Goal: Task Accomplishment & Management: Manage account settings

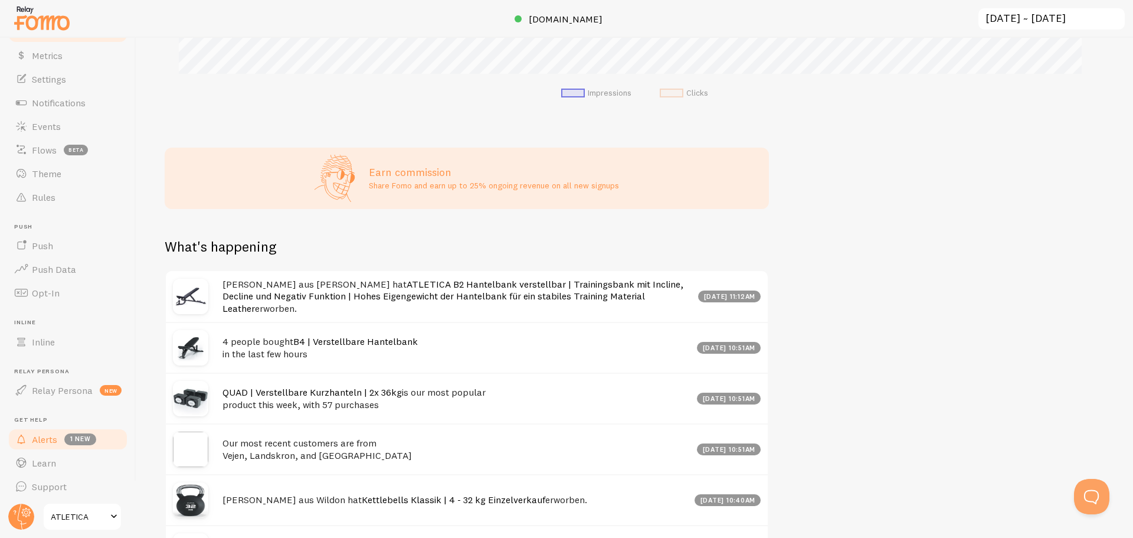
scroll to position [46, 0]
click at [104, 517] on span "ATLETICA" at bounding box center [79, 516] width 56 height 14
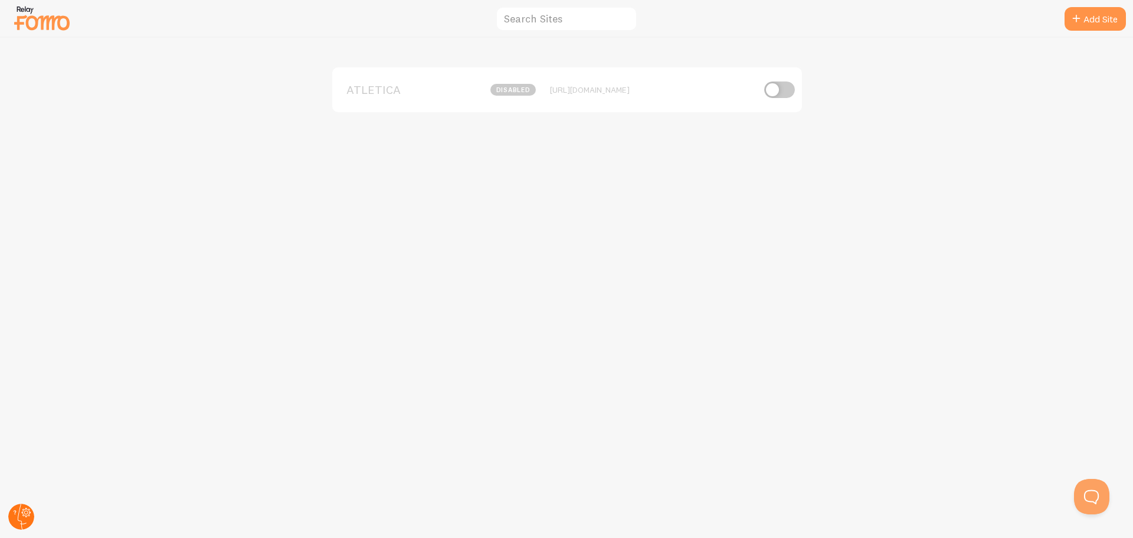
click at [21, 515] on circle at bounding box center [21, 516] width 26 height 26
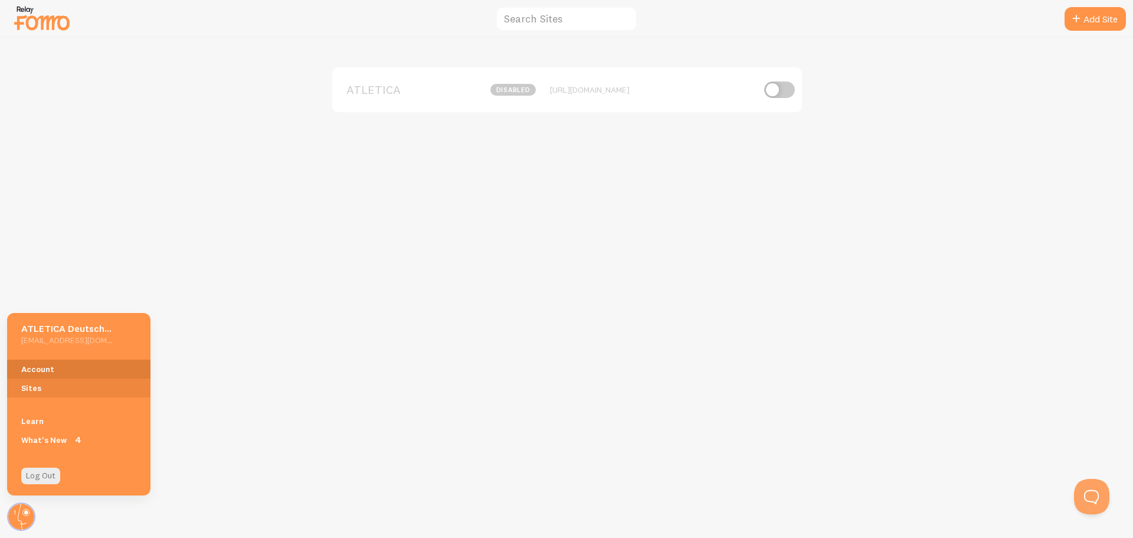
click at [47, 362] on link "Account" at bounding box center [78, 368] width 143 height 19
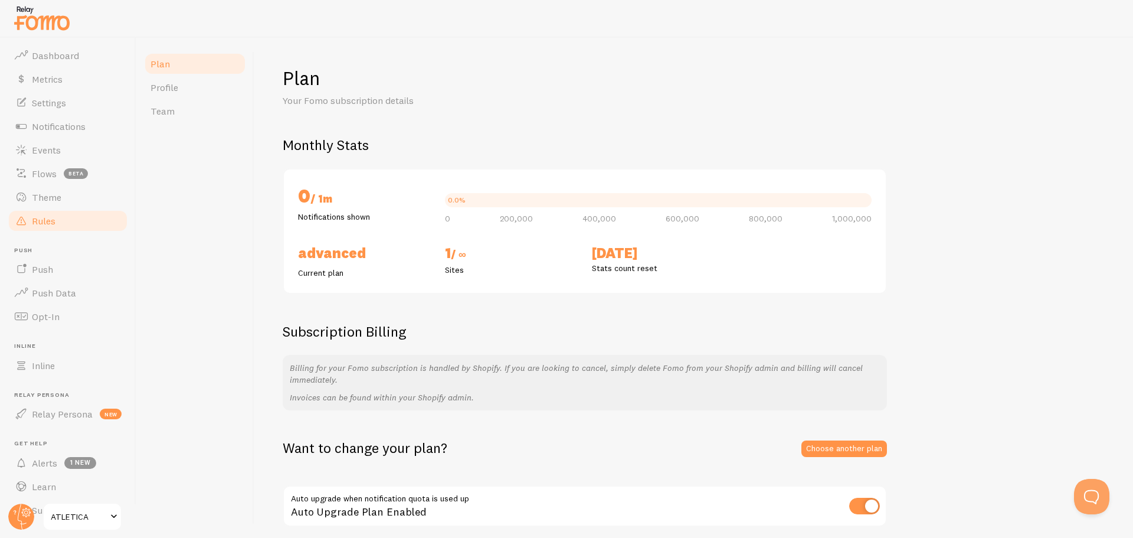
scroll to position [46, 0]
click at [104, 515] on span "ATLETICA" at bounding box center [79, 516] width 56 height 14
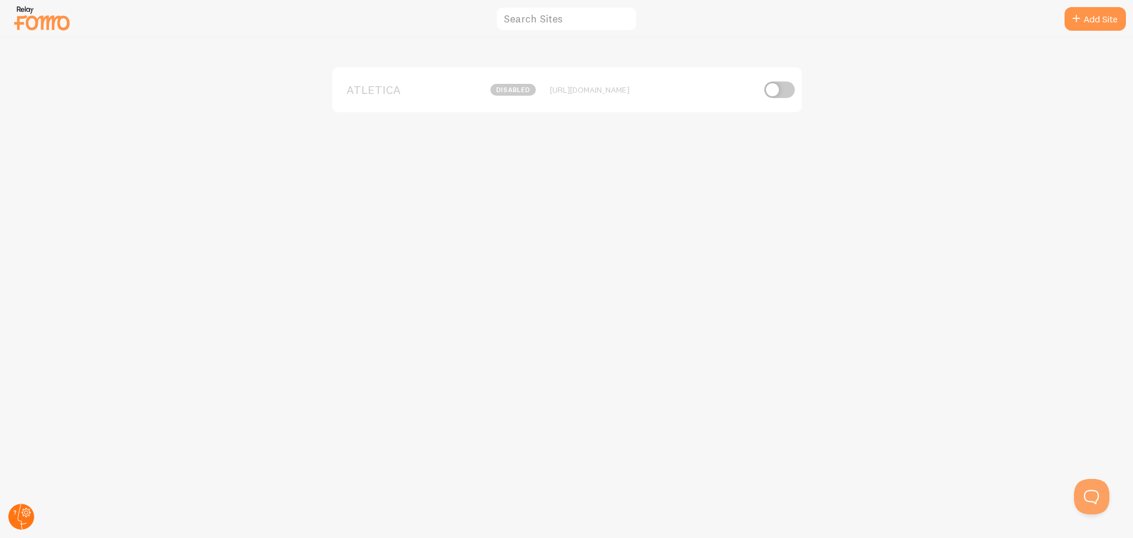
click at [17, 514] on circle at bounding box center [21, 516] width 26 height 26
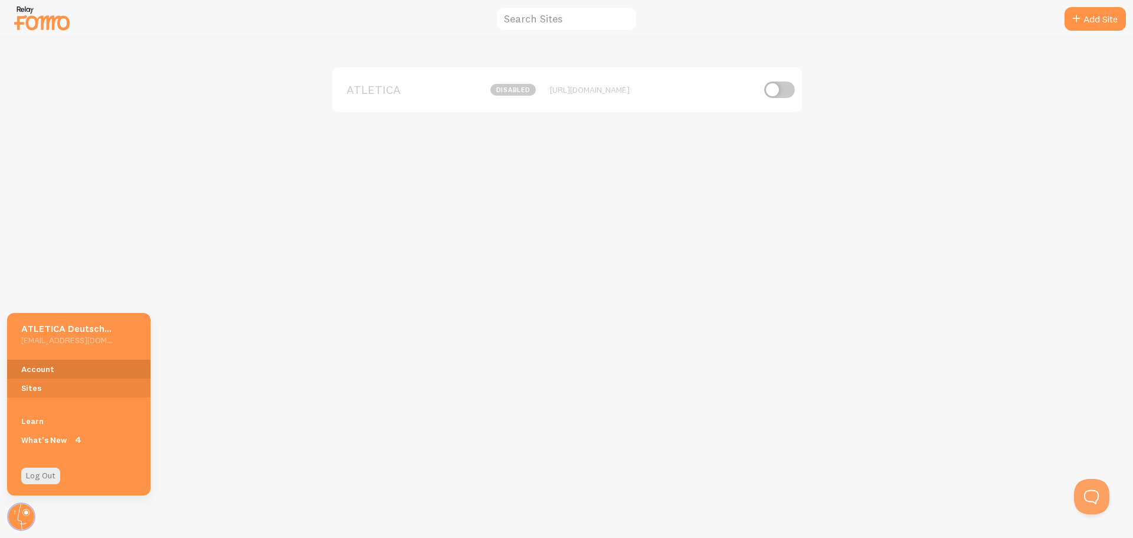
click at [57, 366] on link "Account" at bounding box center [78, 368] width 143 height 19
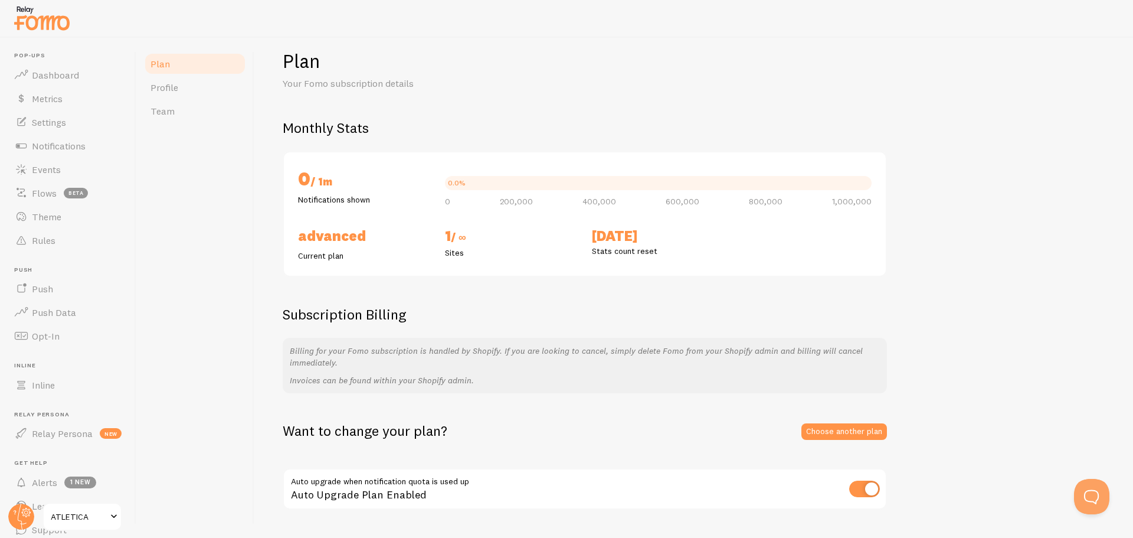
scroll to position [47, 0]
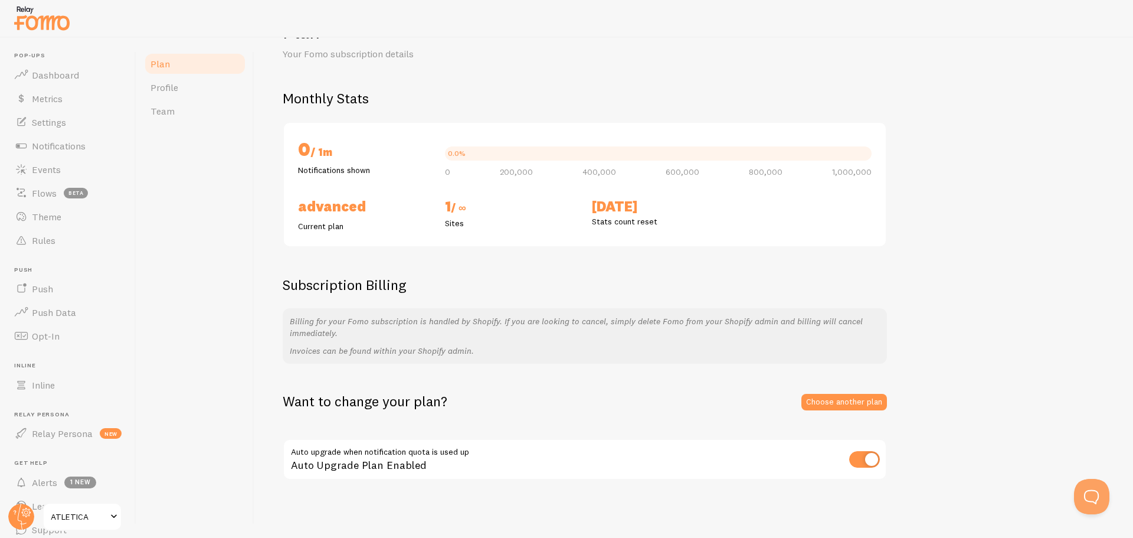
click at [864, 460] on input "checkbox" at bounding box center [864, 459] width 31 height 17
checkbox input "false"
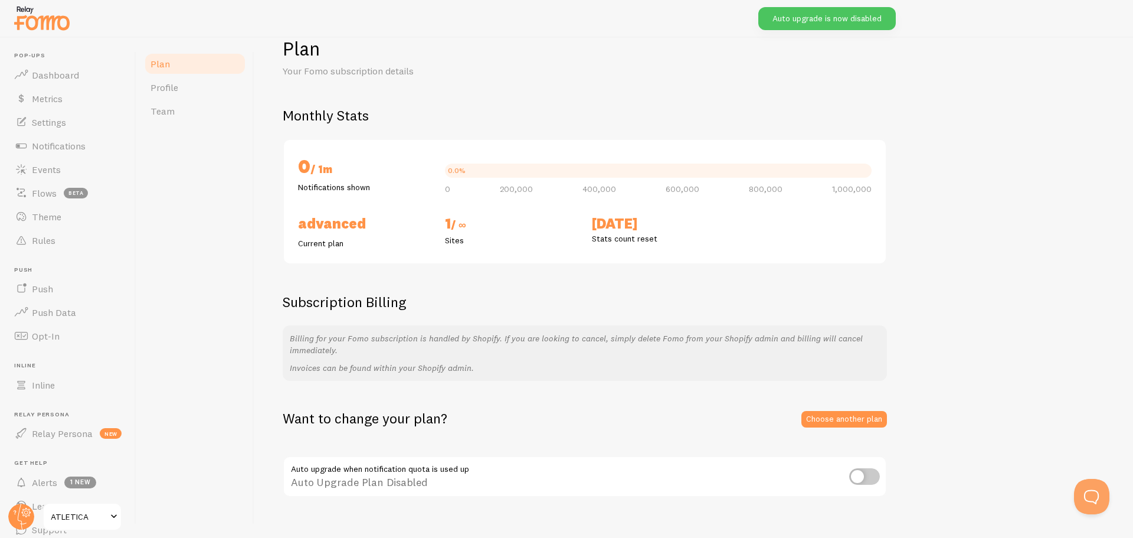
scroll to position [0, 0]
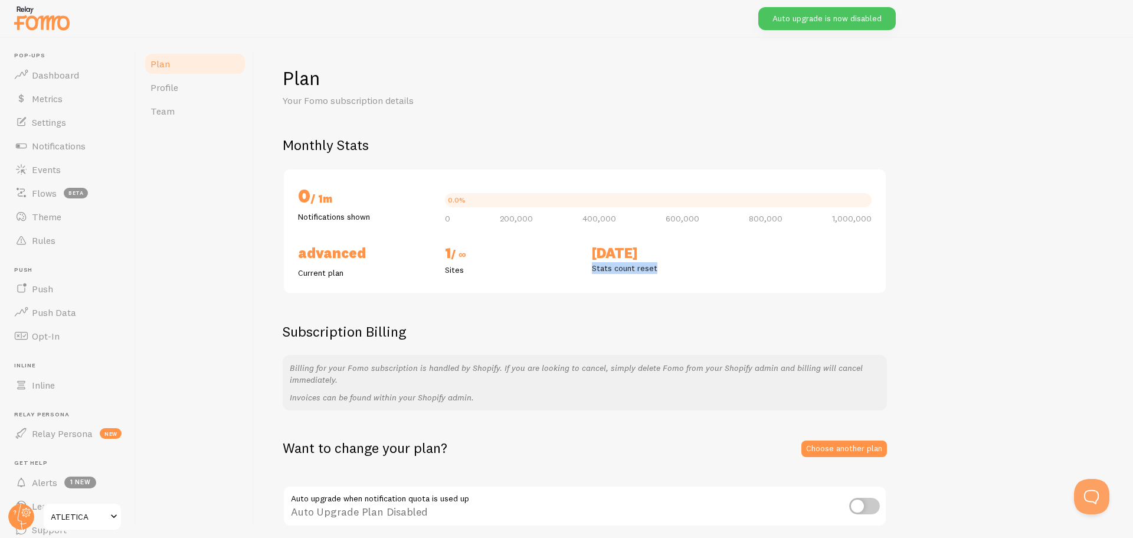
drag, startPoint x: 593, startPoint y: 270, endPoint x: 696, endPoint y: 266, distance: 103.3
click at [694, 266] on p "Stats count reset" at bounding box center [658, 268] width 133 height 12
click at [661, 320] on div "Plan Your Fomo subscription details Monthly Stats 0 / 1m Notifications shown 0.…" at bounding box center [694, 296] width 822 height 461
click at [303, 279] on div "0 / 1m Notifications shown 0.0% 0 200,000 400,000 600,000 800,000 1,000,000 Adv…" at bounding box center [585, 231] width 604 height 126
click at [179, 94] on link "Profile" at bounding box center [194, 88] width 103 height 24
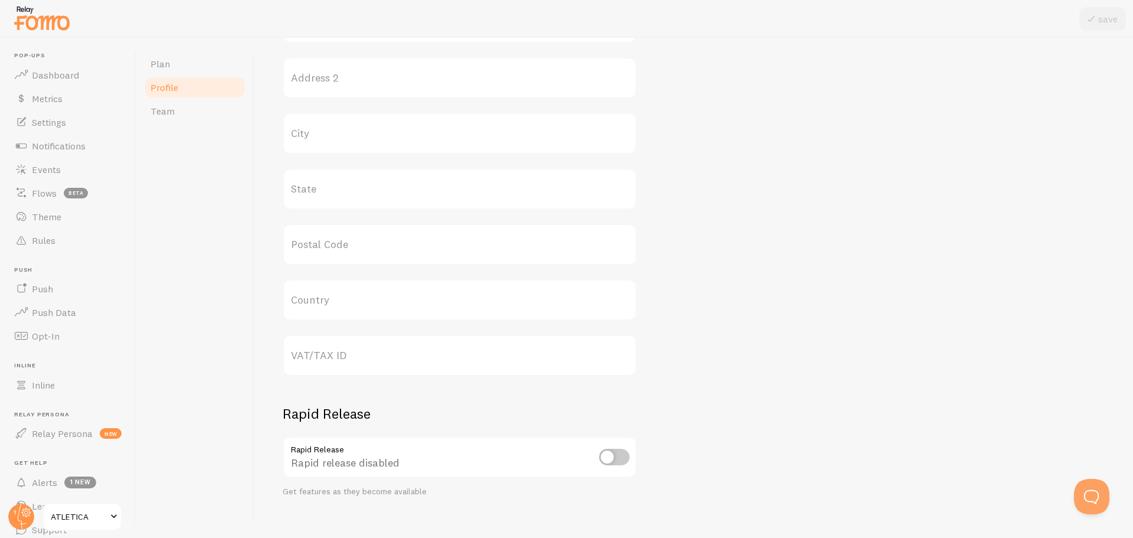
scroll to position [473, 0]
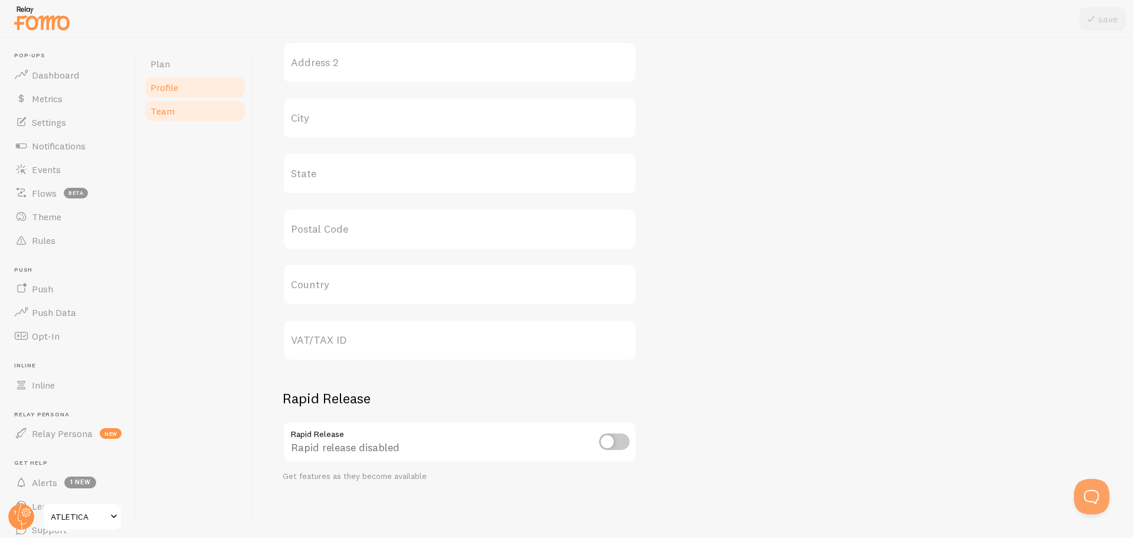
click at [172, 115] on span "Team" at bounding box center [162, 111] width 24 height 12
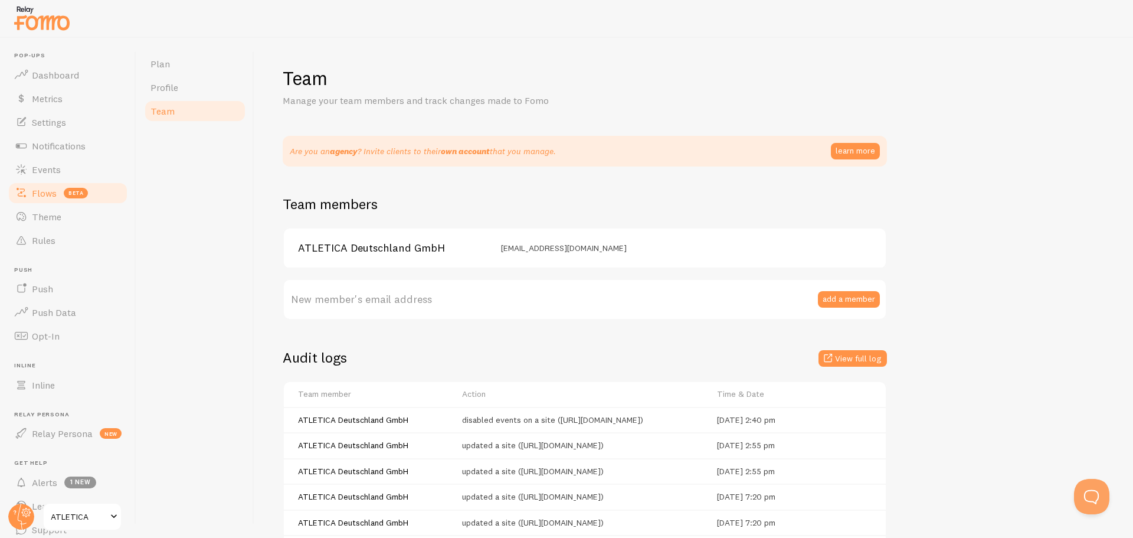
click at [52, 198] on span "Flows" at bounding box center [44, 193] width 25 height 12
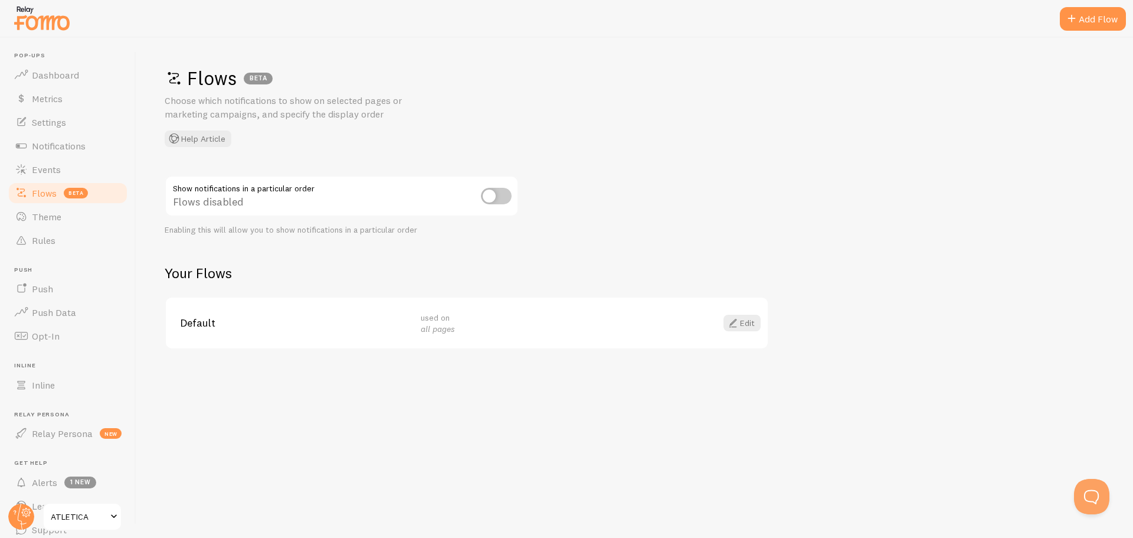
click at [178, 186] on div "Flows disabled" at bounding box center [342, 196] width 354 height 43
drag, startPoint x: 178, startPoint y: 186, endPoint x: 264, endPoint y: 195, distance: 86.6
click at [263, 193] on div "Flows disabled" at bounding box center [342, 196] width 354 height 43
click at [275, 244] on div "Flows BETA Choose which notifications to show on selected pages or marketing ca…" at bounding box center [634, 288] width 997 height 500
click at [739, 323] on link "Edit" at bounding box center [741, 322] width 37 height 17
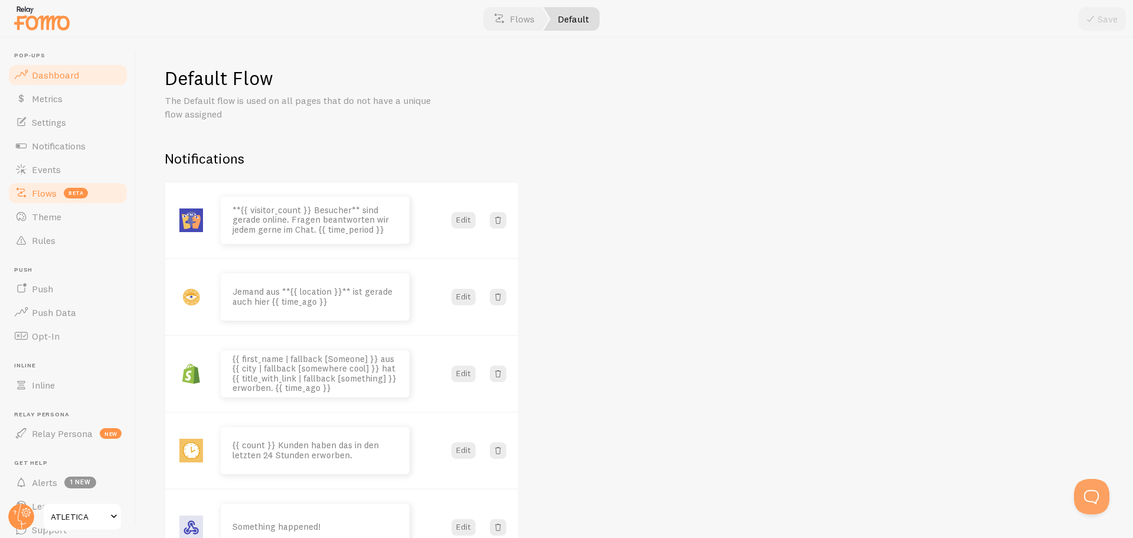
click at [55, 76] on span "Dashboard" at bounding box center [55, 75] width 47 height 12
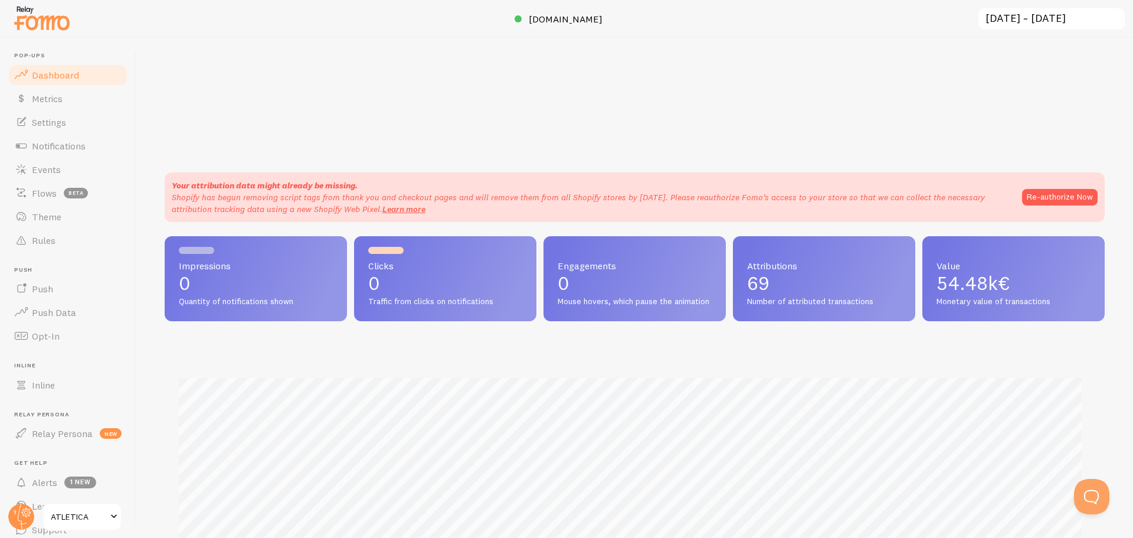
scroll to position [310, 931]
click at [604, 19] on span at bounding box center [611, 19] width 14 height 14
click at [264, 40] on div "Your attribution data might already be missing. Shopify has begun removing scri…" at bounding box center [634, 288] width 997 height 500
